Goal: Communication & Community: Answer question/provide support

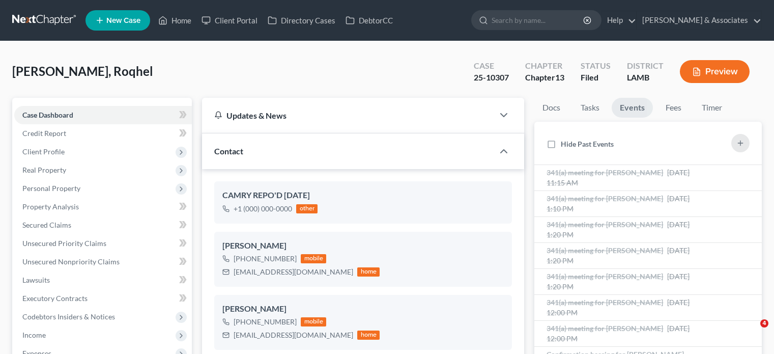
select select "8"
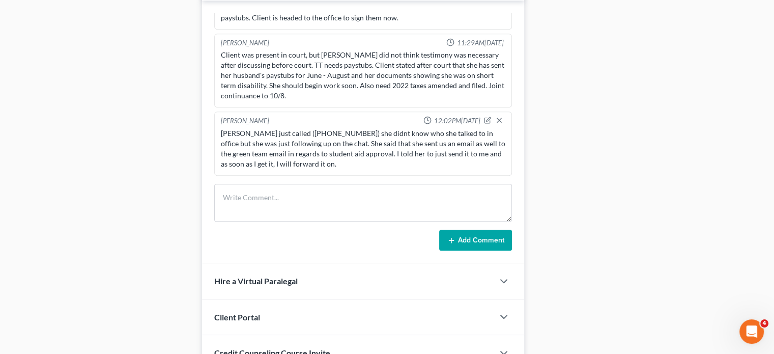
scroll to position [367, 0]
drag, startPoint x: 356, startPoint y: 162, endPoint x: 365, endPoint y: 165, distance: 9.5
click at [251, 143] on div "[PERSON_NAME] just called ([PHONE_NUMBER]) she didnt know who she talked to in …" at bounding box center [363, 148] width 284 height 41
click at [344, 159] on div "[PERSON_NAME] just called ([PHONE_NUMBER]) she didnt know who she talked to in …" at bounding box center [363, 148] width 284 height 41
click at [273, 152] on div "[PERSON_NAME] just called ([PHONE_NUMBER]) she didnt know who she talked to in …" at bounding box center [363, 148] width 284 height 41
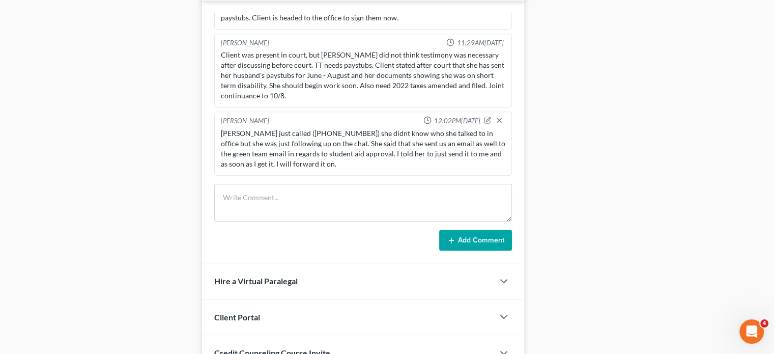
click at [273, 152] on div "[PERSON_NAME] just called ([PHONE_NUMBER]) she didnt know who she talked to in …" at bounding box center [363, 148] width 284 height 41
click at [299, 147] on div "[PERSON_NAME] just called ([PHONE_NUMBER]) she didnt know who she talked to in …" at bounding box center [363, 148] width 284 height 41
click at [299, 146] on div "[PERSON_NAME] just called ([PHONE_NUMBER]) she didnt know who she talked to in …" at bounding box center [363, 148] width 284 height 41
click at [336, 139] on div "[PERSON_NAME] just called ([PHONE_NUMBER]) she didnt know who she talked to in …" at bounding box center [363, 148] width 284 height 41
click at [342, 136] on div "[PERSON_NAME] just called ([PHONE_NUMBER]) she didnt know who she talked to in …" at bounding box center [363, 148] width 284 height 41
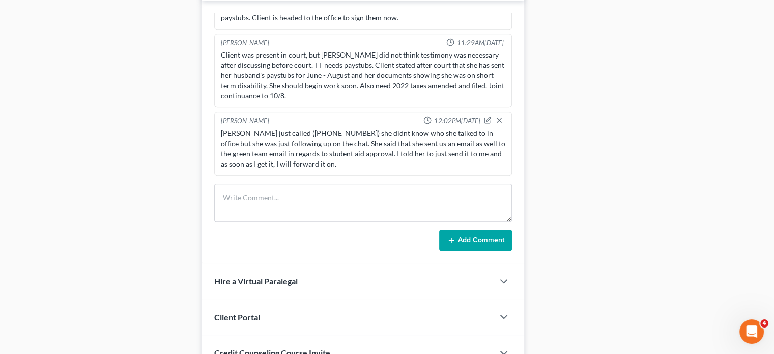
click at [349, 146] on div "[PERSON_NAME] just called ([PHONE_NUMBER]) she didnt know who she talked to in …" at bounding box center [363, 148] width 284 height 41
click at [355, 162] on div "[PERSON_NAME] just called ([PHONE_NUMBER]) she didnt know who she talked to in …" at bounding box center [363, 148] width 284 height 41
click at [354, 164] on div "[PERSON_NAME] just called ([PHONE_NUMBER]) she didnt know who she talked to in …" at bounding box center [363, 148] width 284 height 41
click at [295, 161] on div "[PERSON_NAME] just called ([PHONE_NUMBER]) she didnt know who she talked to in …" at bounding box center [363, 148] width 284 height 41
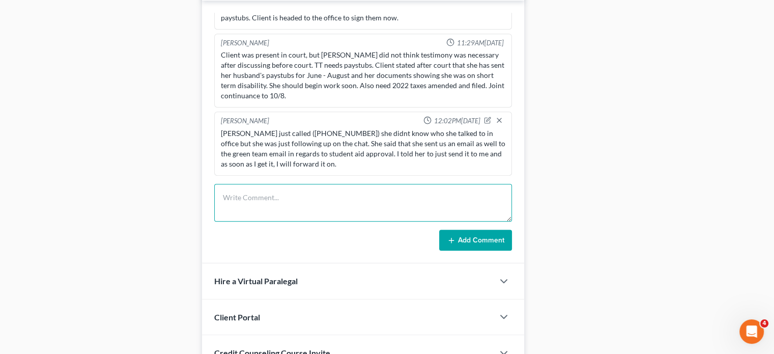
click at [310, 201] on textarea at bounding box center [363, 203] width 298 height 38
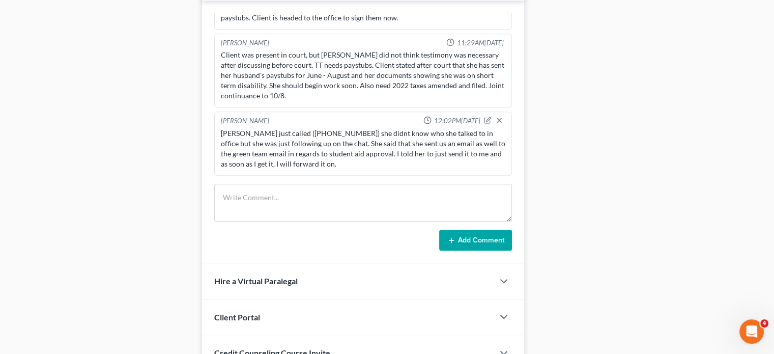
click at [365, 165] on div "[PERSON_NAME] just called ([PHONE_NUMBER]) she didnt know who she talked to in …" at bounding box center [363, 148] width 284 height 41
click at [361, 168] on div "[PERSON_NAME] just called ([PHONE_NUMBER]) she didnt know who she talked to in …" at bounding box center [363, 148] width 288 height 45
drag, startPoint x: 359, startPoint y: 162, endPoint x: 205, endPoint y: 134, distance: 156.8
click at [205, 134] on div "[PERSON_NAME] 01:40PM[DATE] Did Eval with [PERSON_NAME], she has two vehicles e…" at bounding box center [363, 132] width 322 height 263
click at [379, 161] on div "[PERSON_NAME] just called ([PHONE_NUMBER]) she didnt know who she talked to in …" at bounding box center [363, 148] width 284 height 41
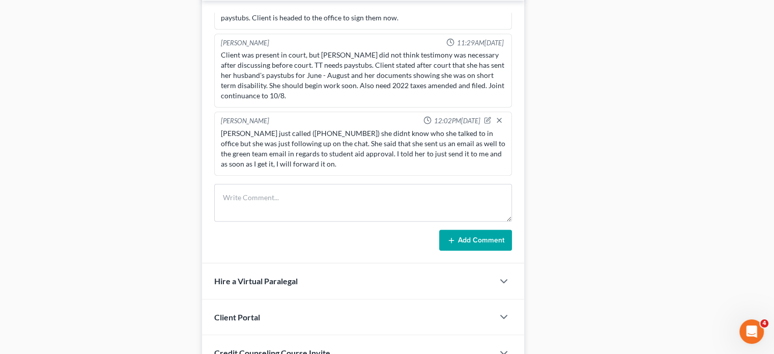
drag, startPoint x: 355, startPoint y: 162, endPoint x: 220, endPoint y: 128, distance: 139.7
click at [220, 128] on div "[PERSON_NAME] just called ([PHONE_NUMBER]) she didnt know who she talked to in …" at bounding box center [363, 148] width 288 height 45
copy div "[PERSON_NAME] just called ([PHONE_NUMBER]) she didnt know who she talked to in …"
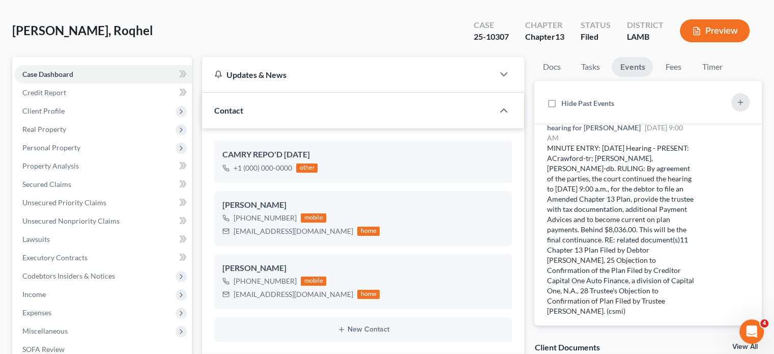
scroll to position [0, 0]
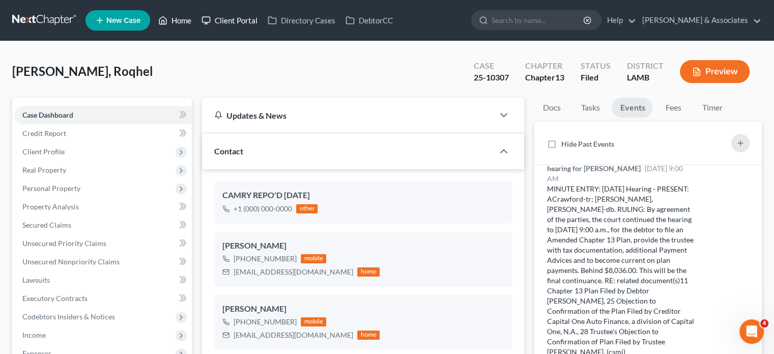
drag, startPoint x: 185, startPoint y: 16, endPoint x: 210, endPoint y: 20, distance: 25.3
click at [185, 16] on link "Home" at bounding box center [174, 20] width 43 height 18
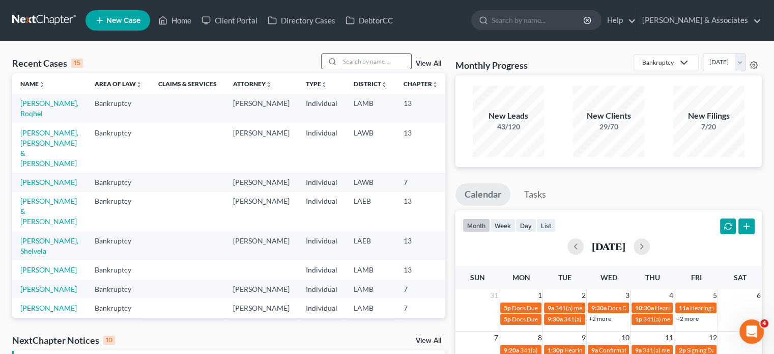
click at [360, 56] on input "search" at bounding box center [375, 61] width 71 height 15
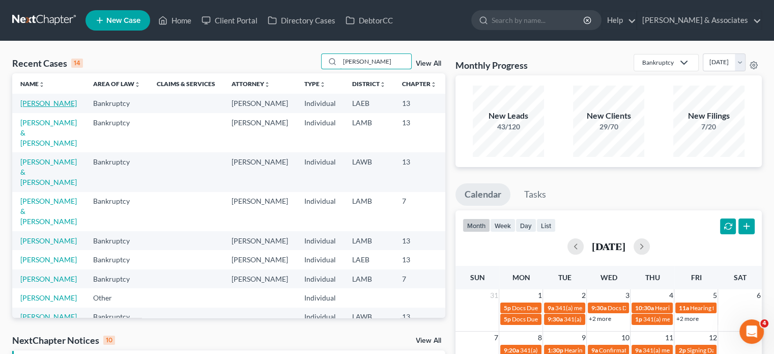
type input "[PERSON_NAME]"
click at [26, 107] on link "[PERSON_NAME]" at bounding box center [48, 103] width 56 height 9
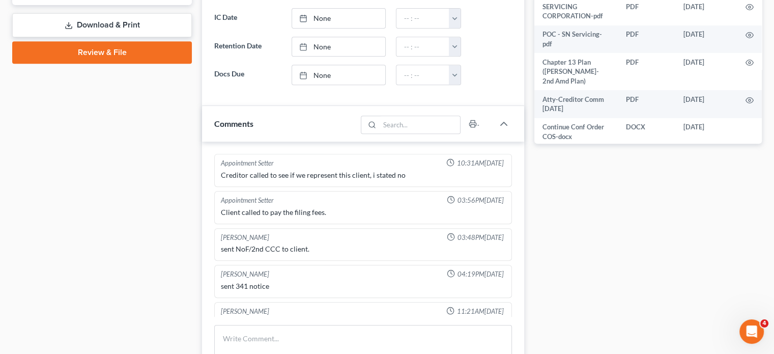
scroll to position [509, 0]
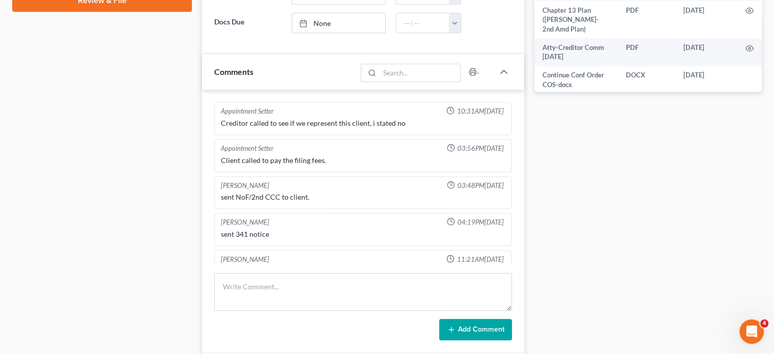
click at [359, 231] on div "sent 341 notice" at bounding box center [363, 234] width 284 height 10
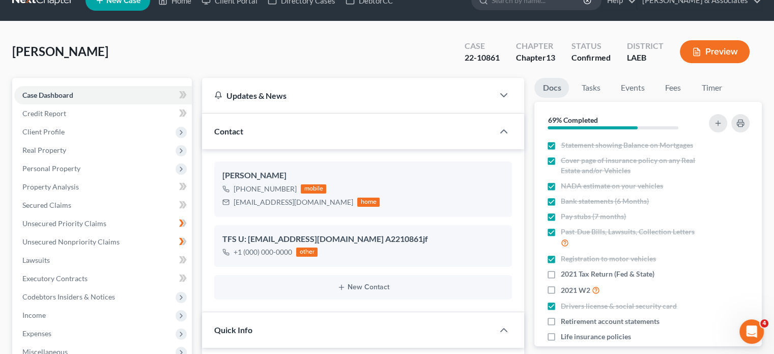
scroll to position [0, 0]
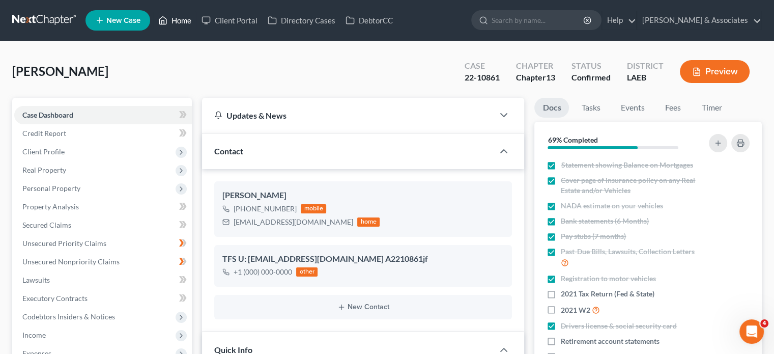
drag, startPoint x: 180, startPoint y: 15, endPoint x: 499, endPoint y: 47, distance: 320.6
click at [180, 15] on link "Home" at bounding box center [174, 20] width 43 height 18
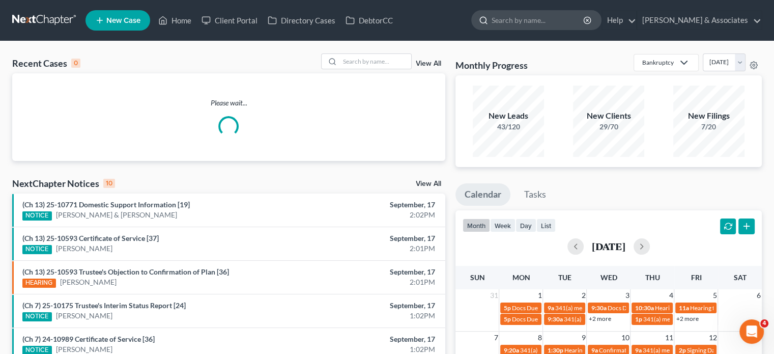
click at [539, 24] on input "search" at bounding box center [537, 20] width 93 height 19
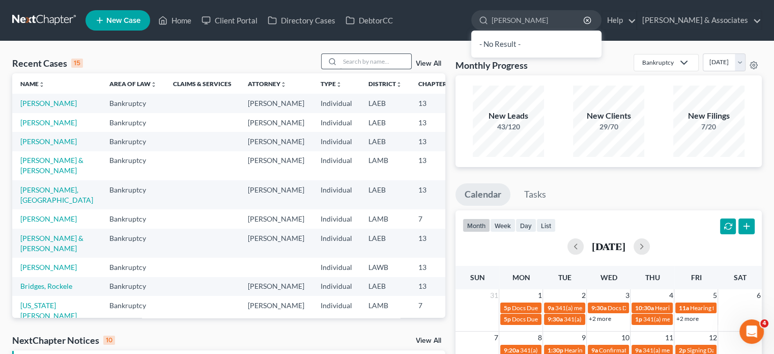
type input "[PERSON_NAME]"
click at [376, 65] on input "search" at bounding box center [375, 61] width 71 height 15
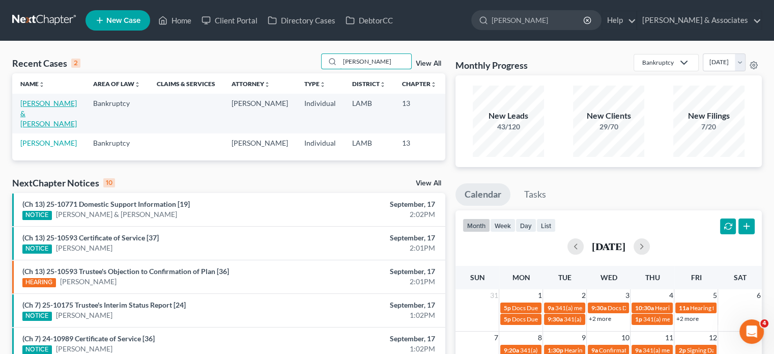
type input "[PERSON_NAME]"
click at [25, 105] on link "[PERSON_NAME] & [PERSON_NAME]" at bounding box center [48, 113] width 56 height 29
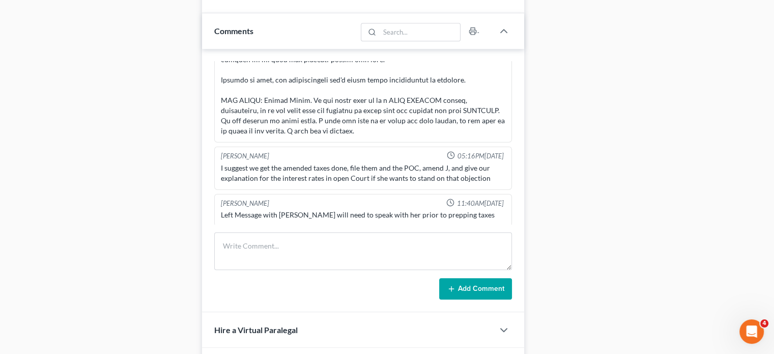
scroll to position [560, 0]
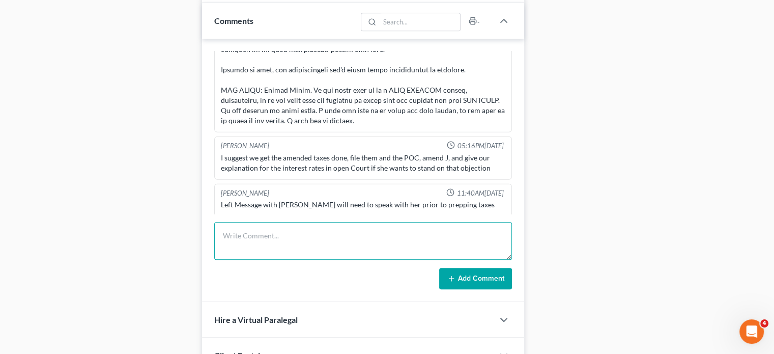
click at [377, 229] on textarea at bounding box center [363, 241] width 298 height 38
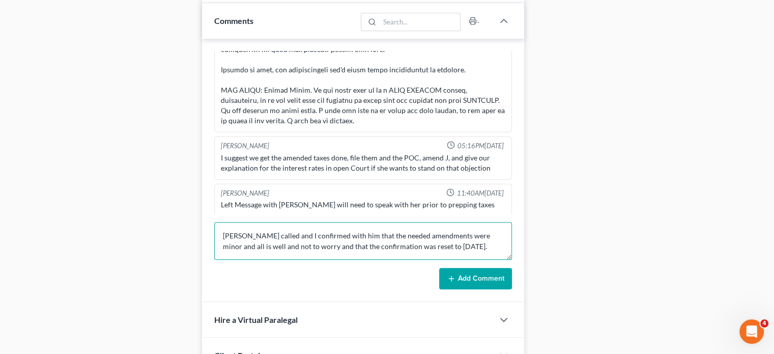
type textarea "[PERSON_NAME] called and I confirmed with him that the needed amendments were m…"
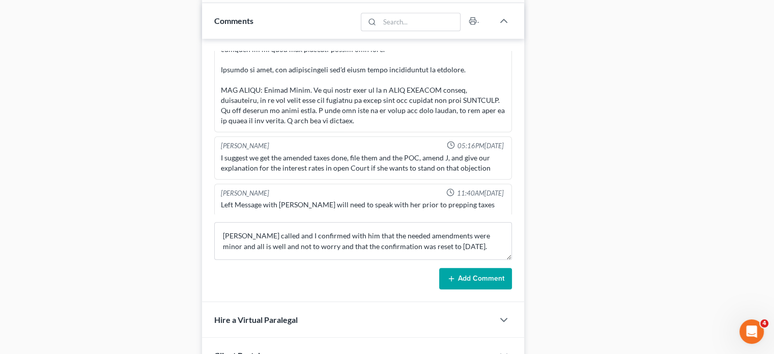
click at [482, 279] on button "Add Comment" at bounding box center [475, 278] width 73 height 21
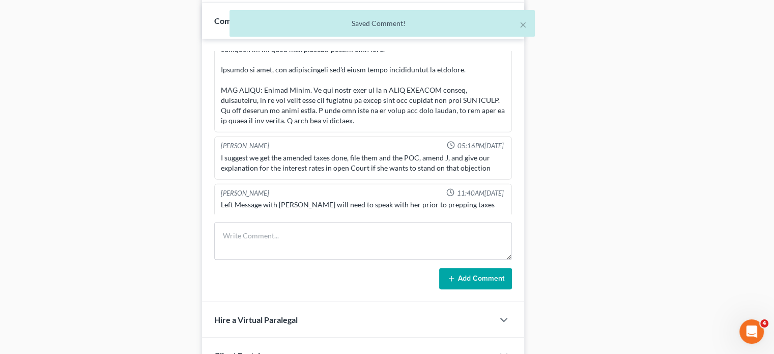
scroll to position [3058, 0]
